Goal: Task Accomplishment & Management: Manage account settings

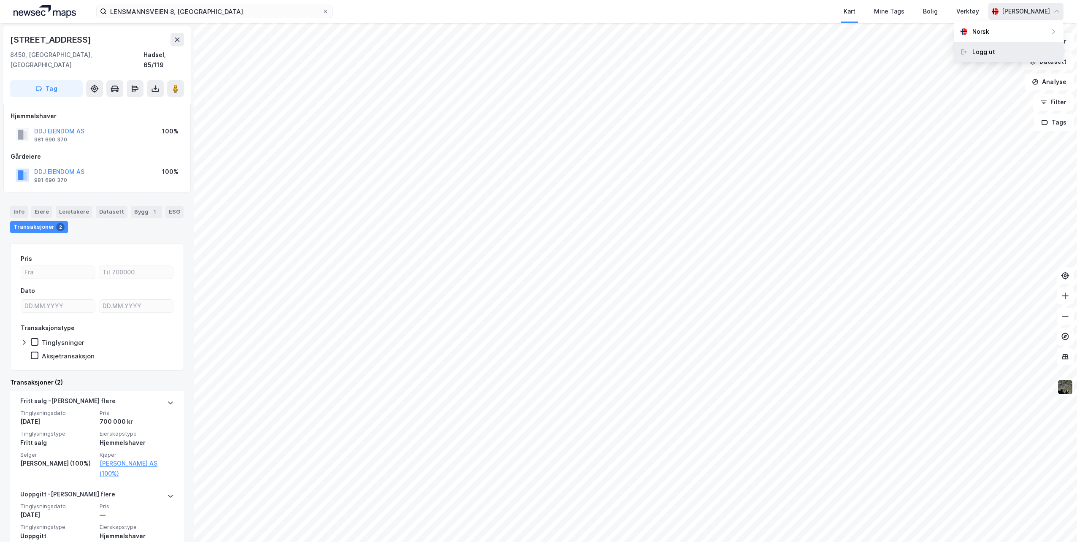
click at [979, 56] on div "Logg ut" at bounding box center [983, 52] width 23 height 10
